Goal: Feedback & Contribution: Leave review/rating

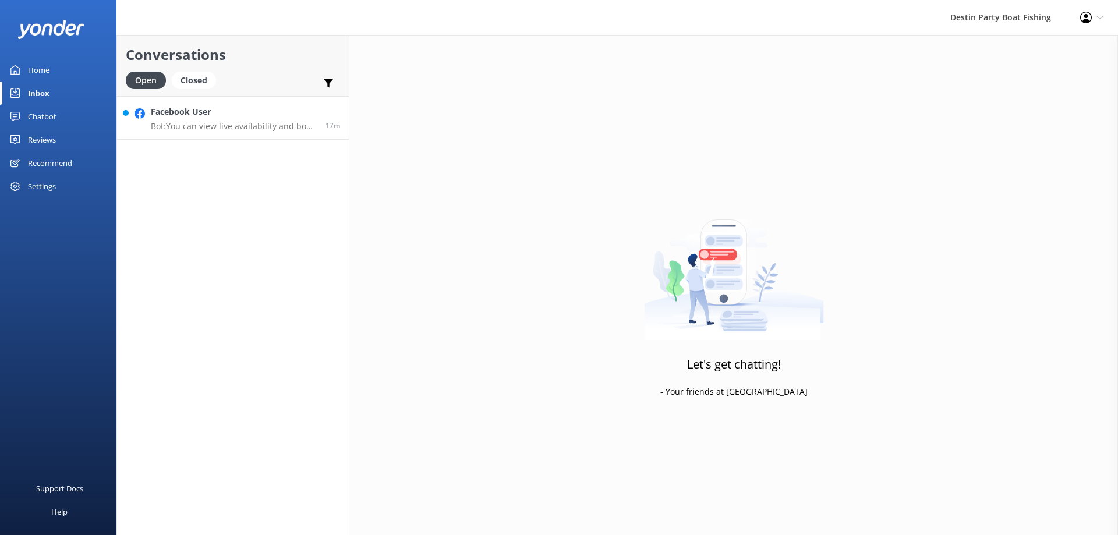
click at [243, 125] on p "Bot: You can view live availability and book your trip online at [URL][DOMAIN_N…" at bounding box center [234, 126] width 166 height 10
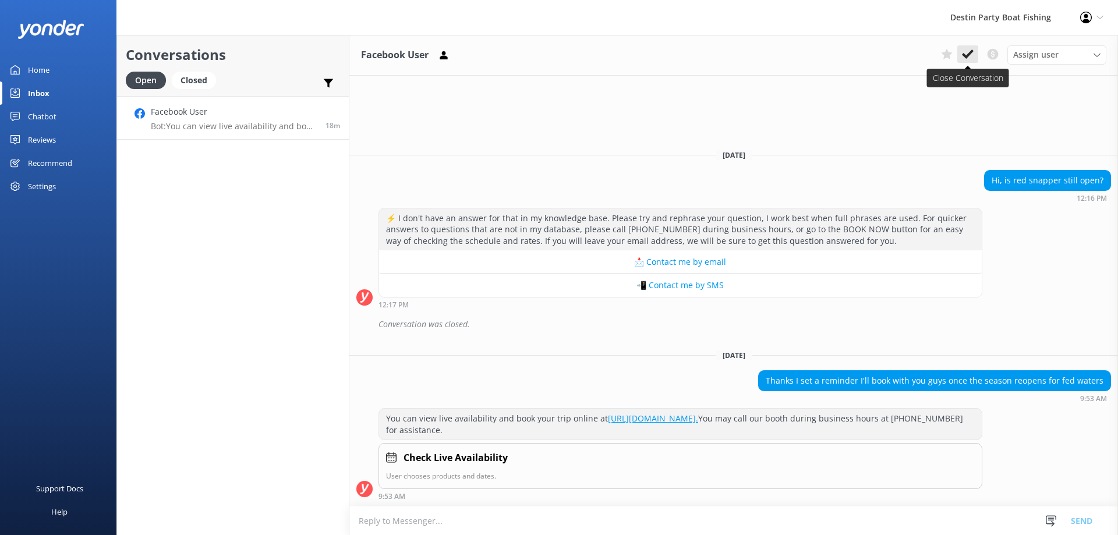
click at [965, 54] on icon at bounding box center [968, 54] width 12 height 12
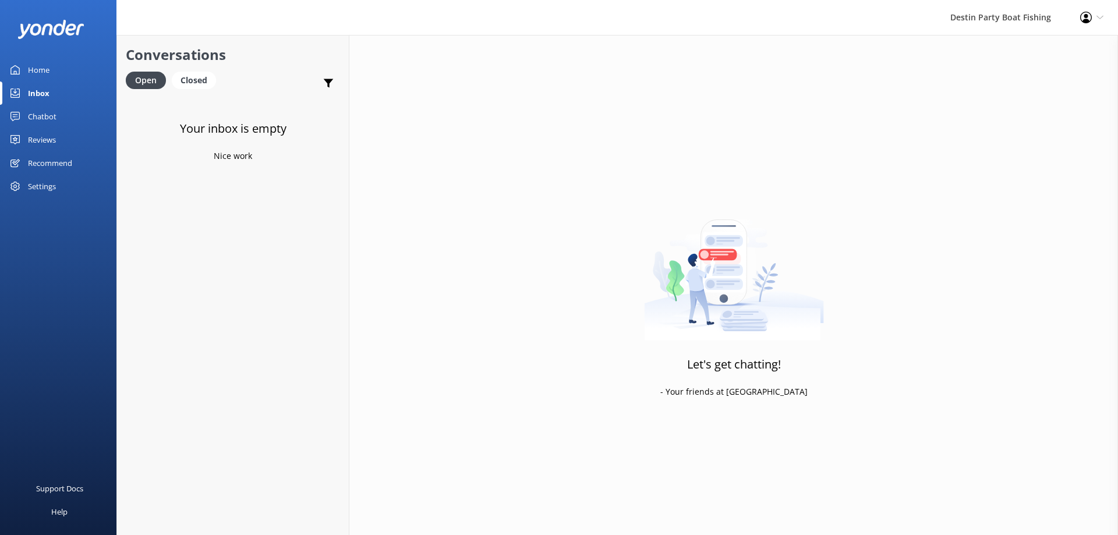
click at [41, 136] on div "Reviews" at bounding box center [42, 139] width 28 height 23
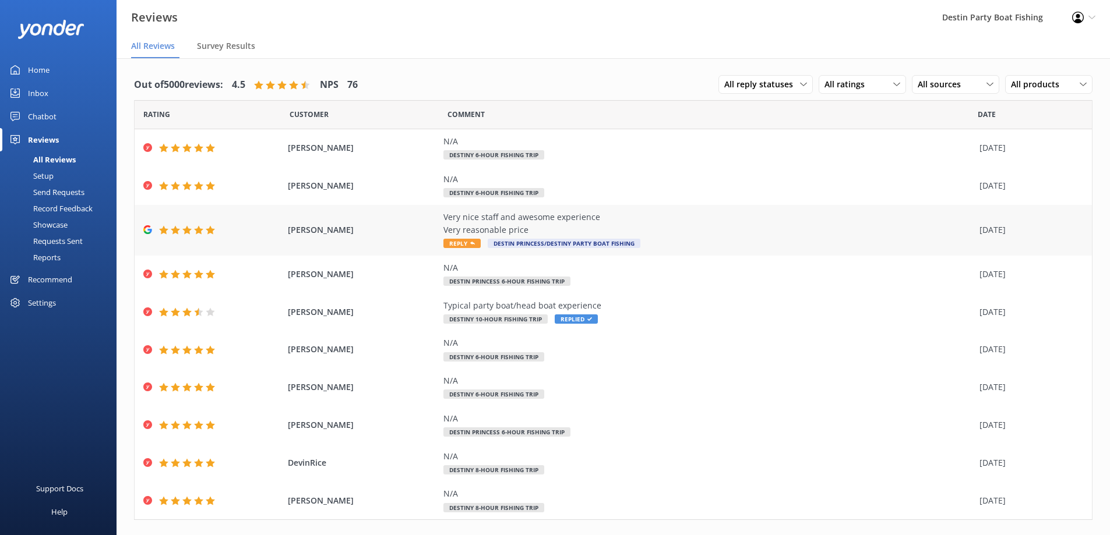
click at [454, 245] on span "Reply" at bounding box center [461, 243] width 37 height 9
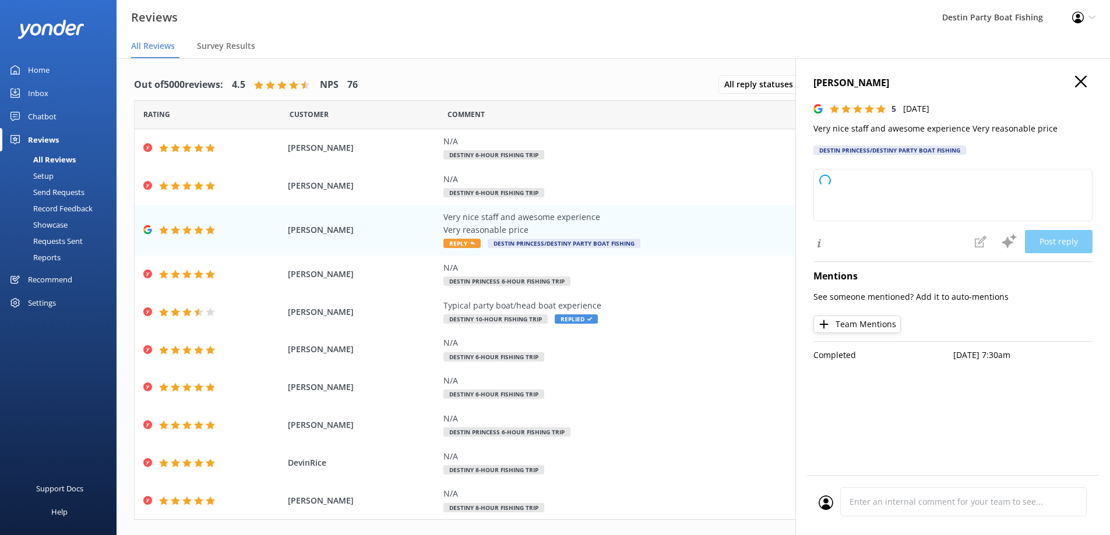
type textarea "Thank you so much for your kind words and fantastic rating! We're thrilled you …"
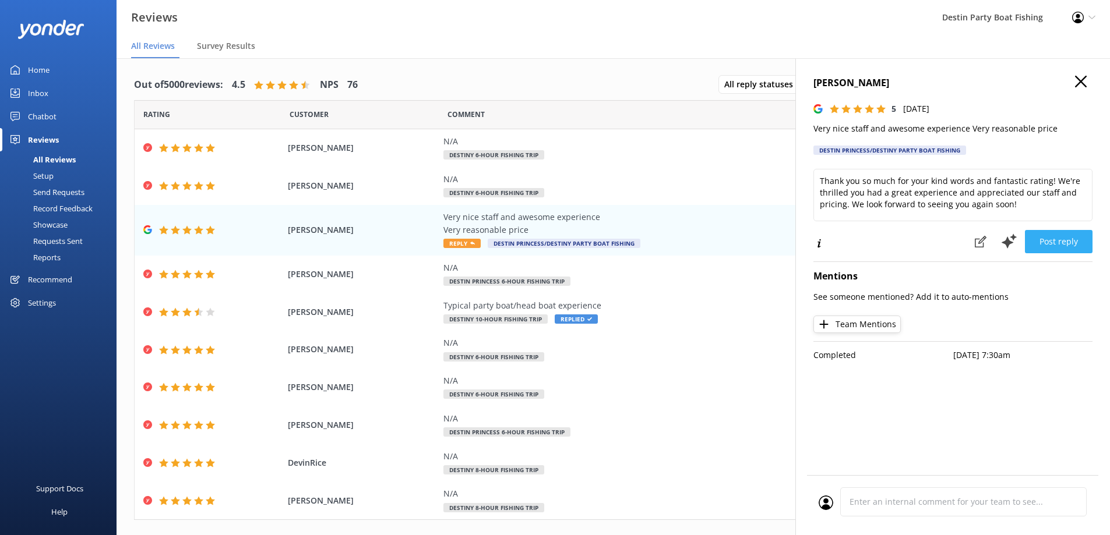
click at [1055, 241] on button "Post reply" at bounding box center [1058, 241] width 68 height 23
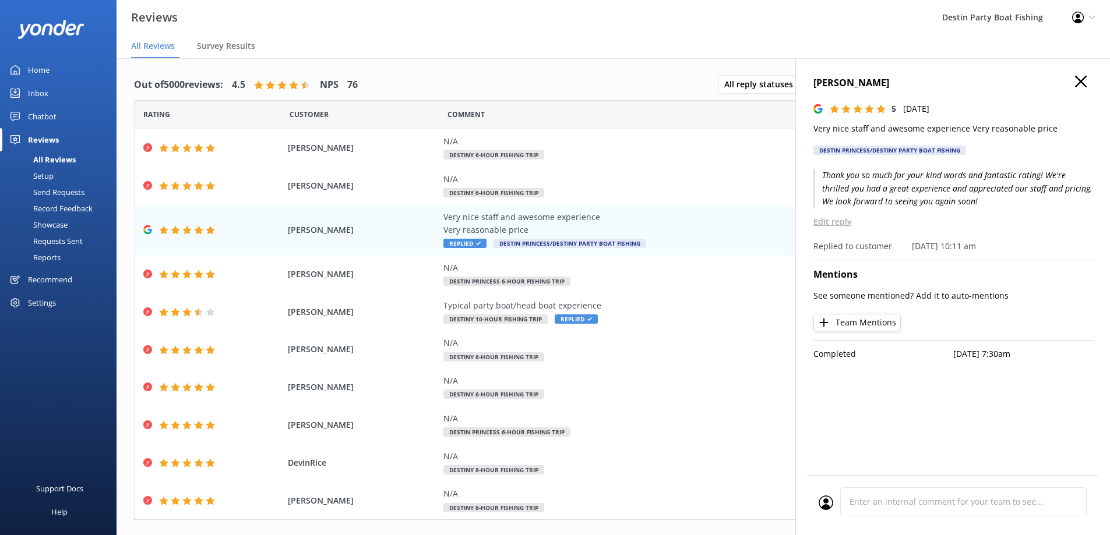
click at [1080, 76] on icon "button" at bounding box center [1081, 82] width 12 height 12
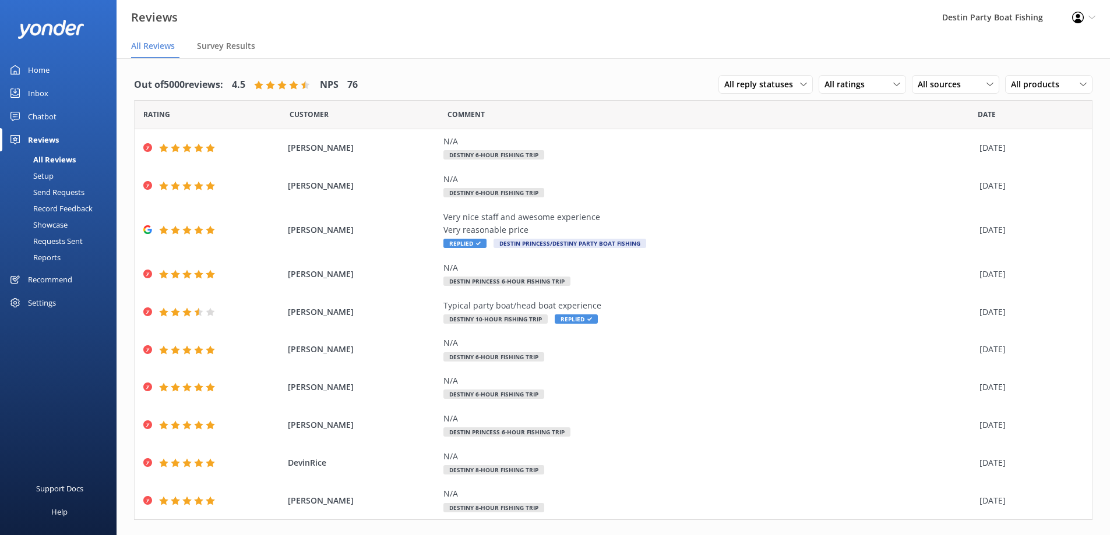
click at [36, 90] on div "Inbox" at bounding box center [38, 93] width 20 height 23
